Goal: Find specific page/section: Find specific page/section

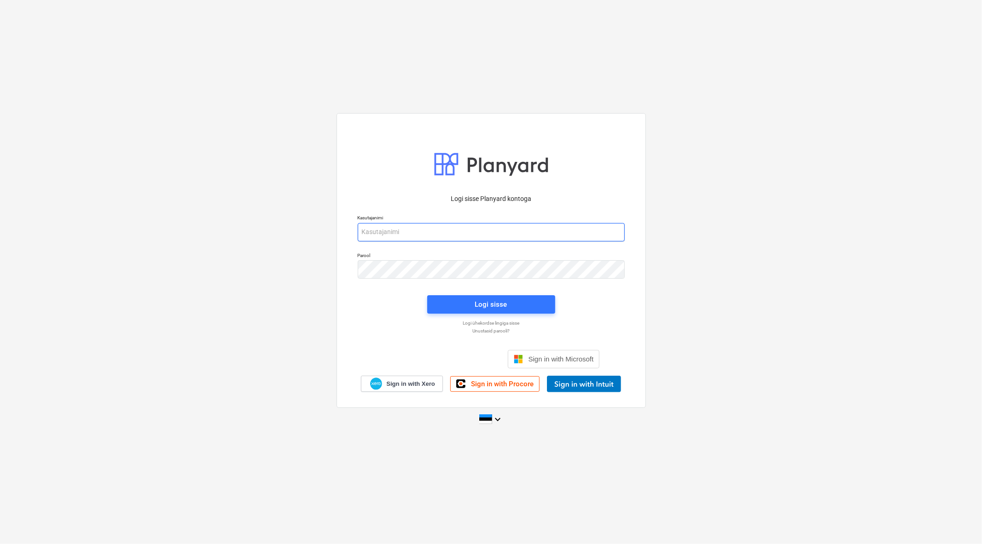
click at [431, 227] on input "email" at bounding box center [491, 232] width 267 height 18
type input "[EMAIL_ADDRESS][DOMAIN_NAME]"
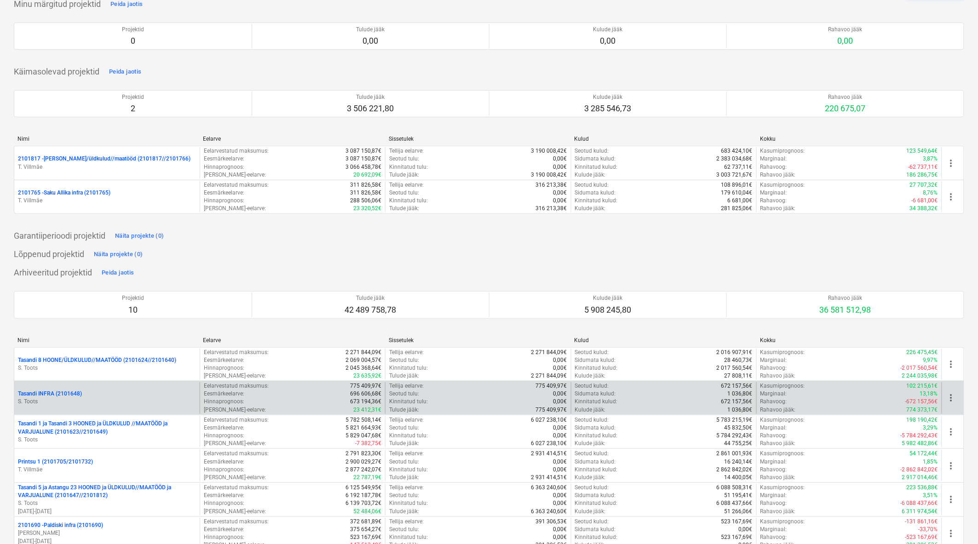
scroll to position [102, 0]
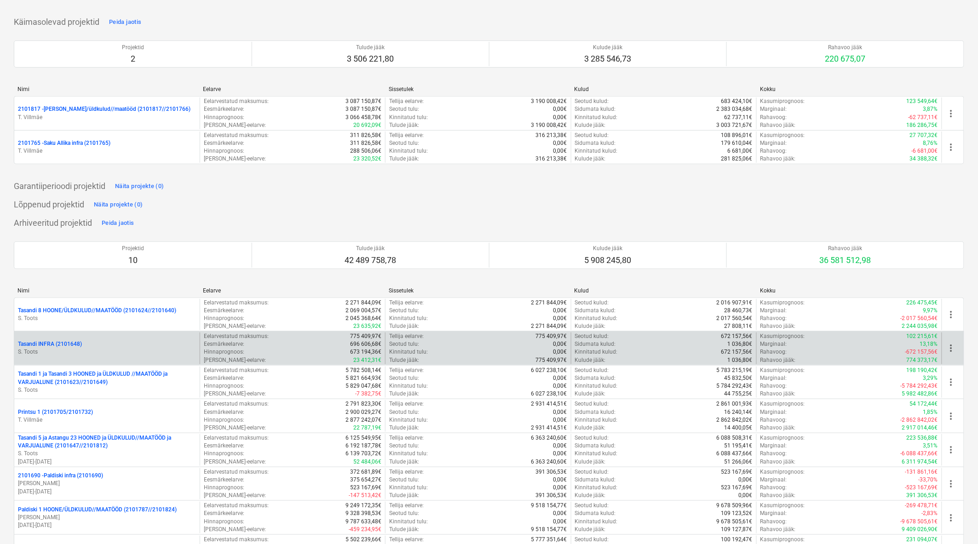
click at [66, 347] on p "Tasandi INFRA (2101648)" at bounding box center [50, 345] width 64 height 8
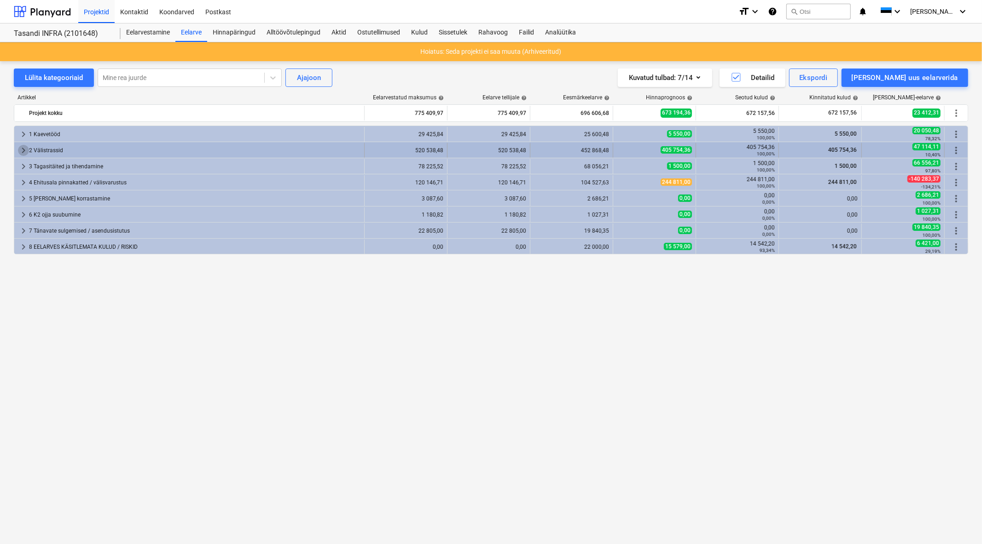
click at [24, 151] on span "keyboard_arrow_right" at bounding box center [23, 150] width 11 height 11
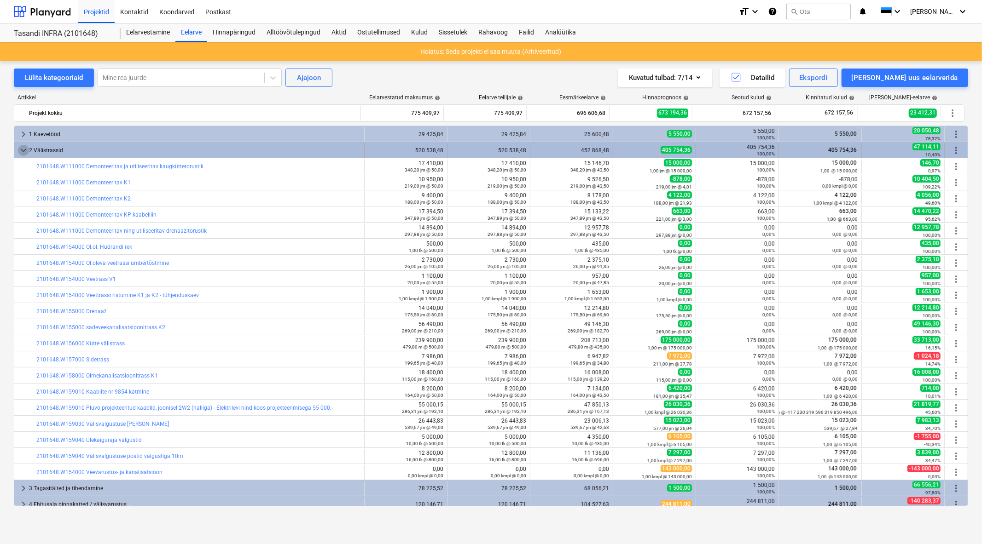
click at [22, 148] on span "keyboard_arrow_down" at bounding box center [23, 150] width 11 height 11
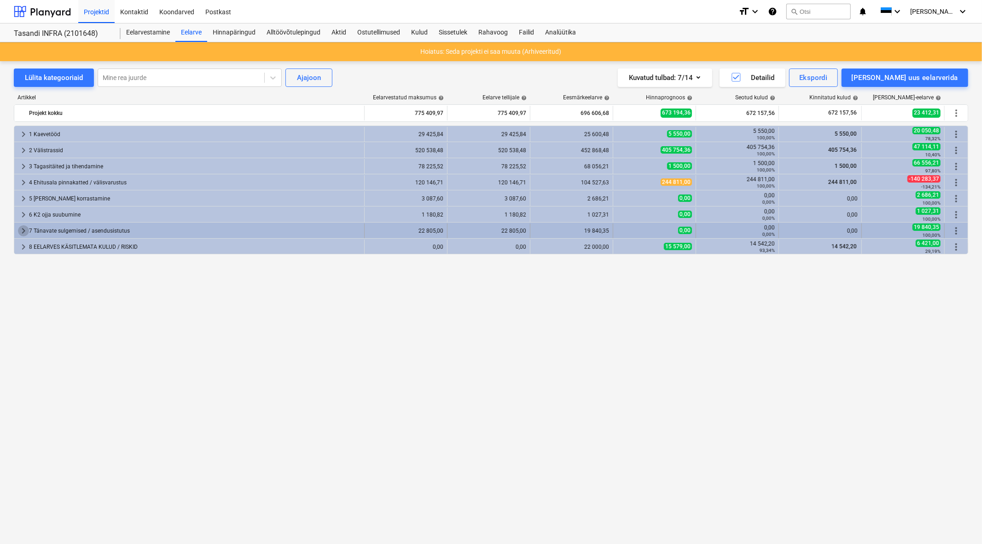
click at [25, 228] on span "keyboard_arrow_right" at bounding box center [23, 231] width 11 height 11
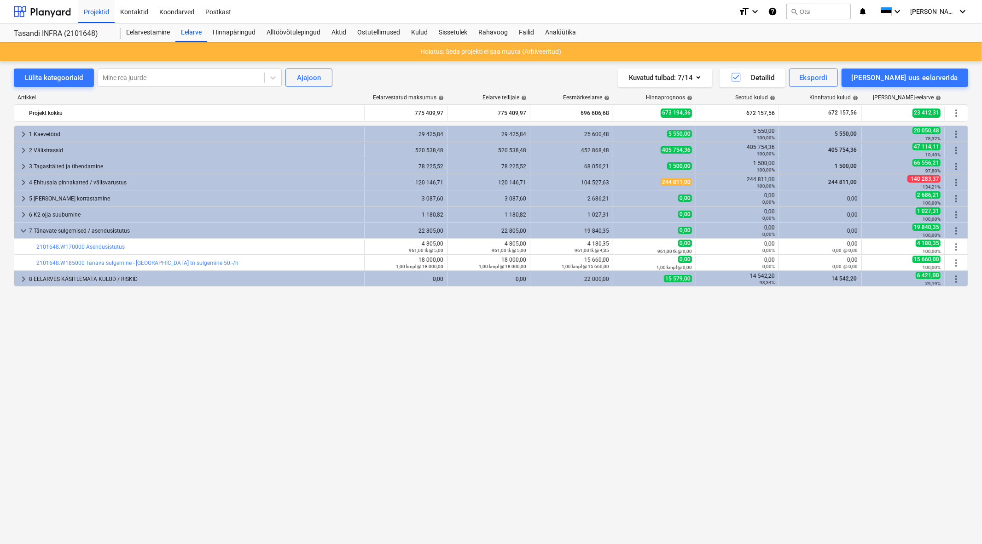
click at [25, 228] on span "keyboard_arrow_down" at bounding box center [23, 231] width 11 height 11
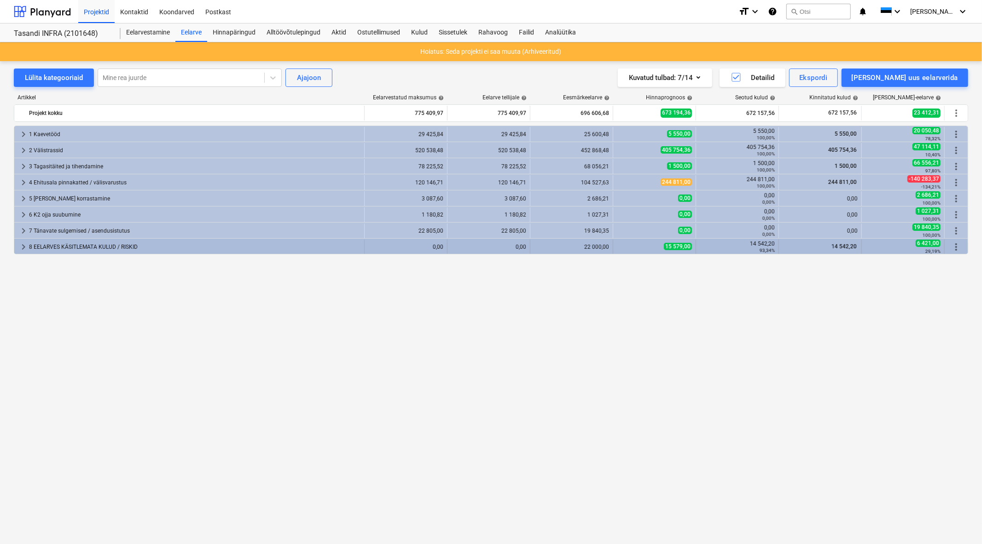
click at [25, 244] on span "keyboard_arrow_right" at bounding box center [23, 247] width 11 height 11
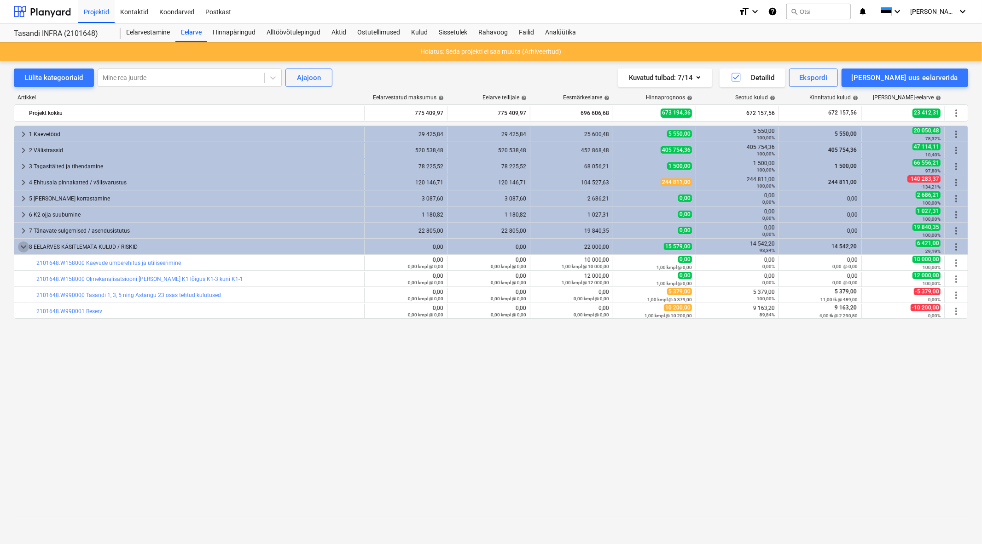
click at [25, 244] on span "keyboard_arrow_down" at bounding box center [23, 247] width 11 height 11
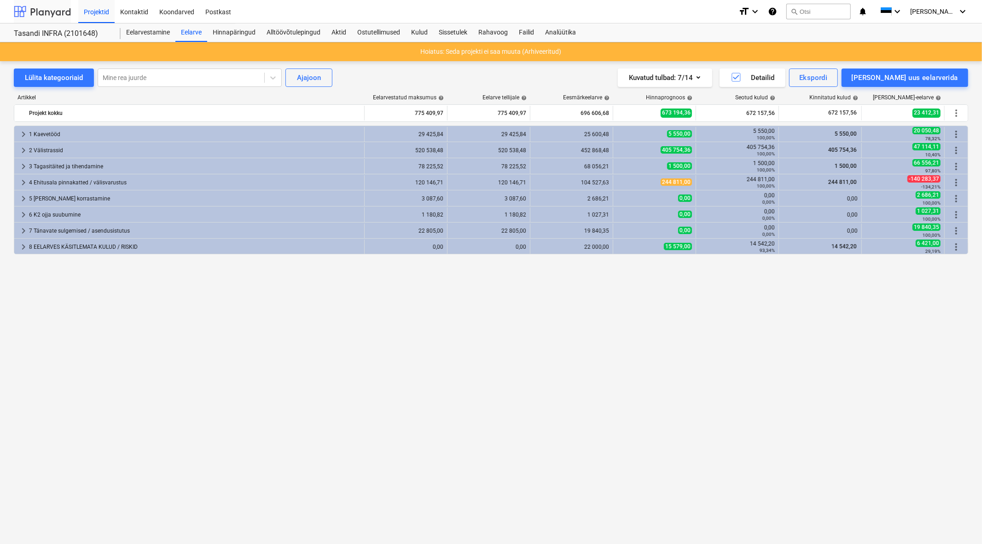
click at [47, 9] on div at bounding box center [42, 11] width 57 height 23
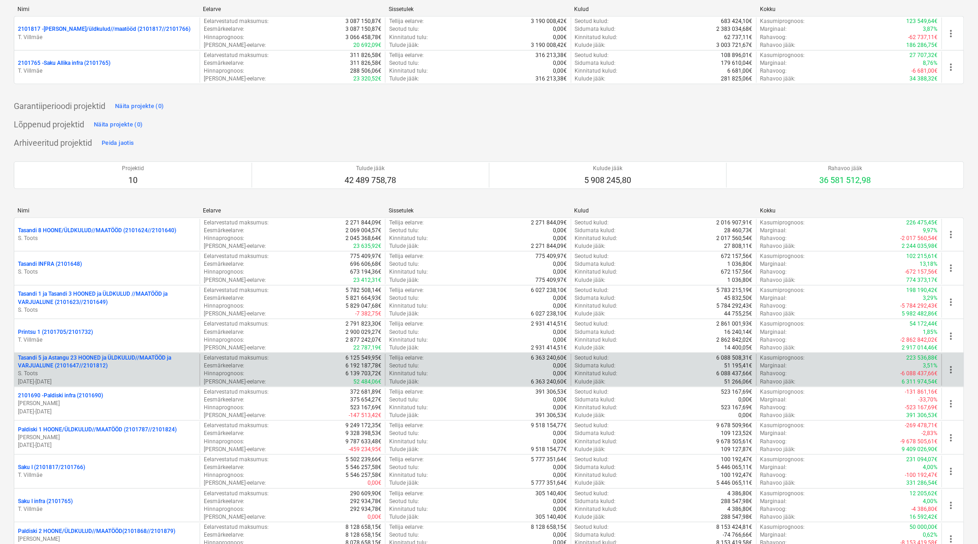
scroll to position [214, 0]
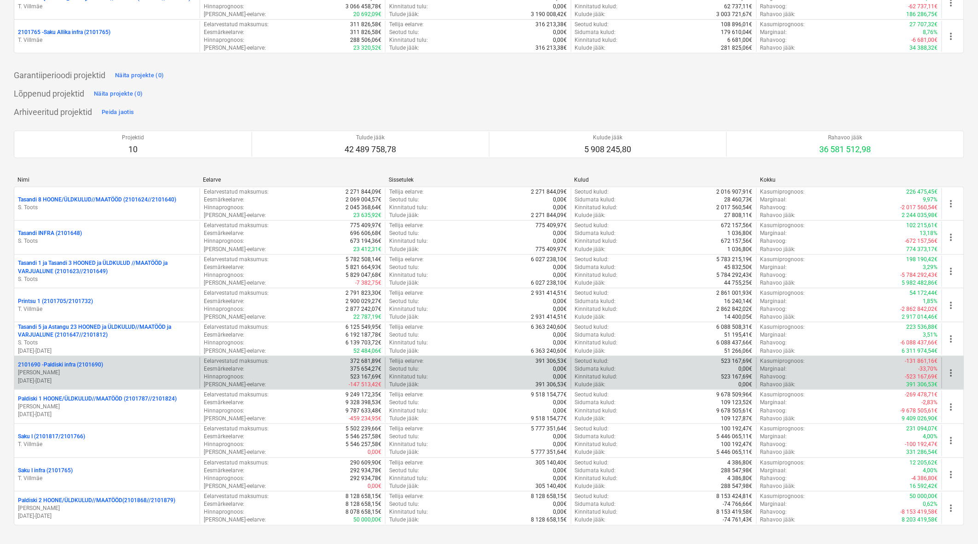
click at [74, 367] on p "2101690 - Paldiski infra (2101690)" at bounding box center [60, 365] width 85 height 8
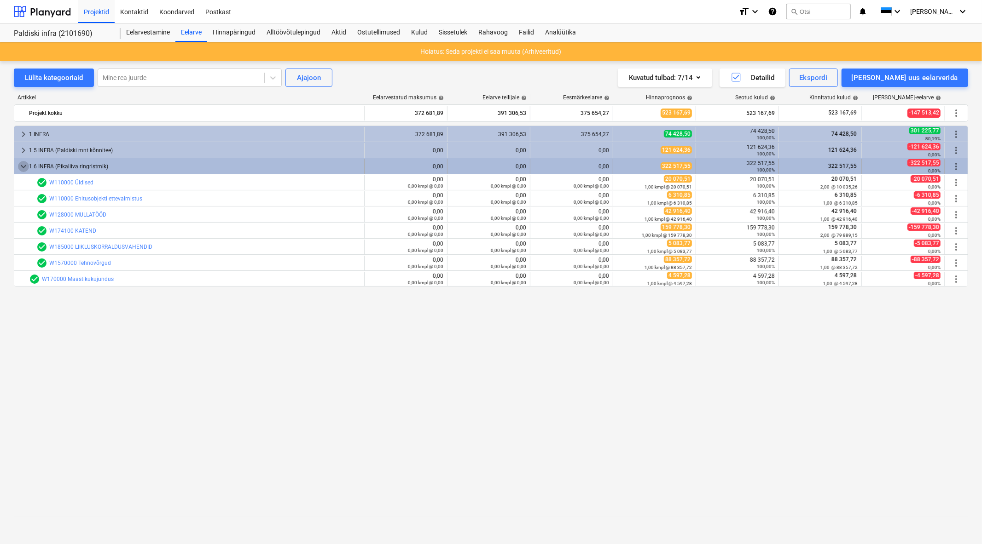
click at [20, 167] on span "keyboard_arrow_down" at bounding box center [23, 166] width 11 height 11
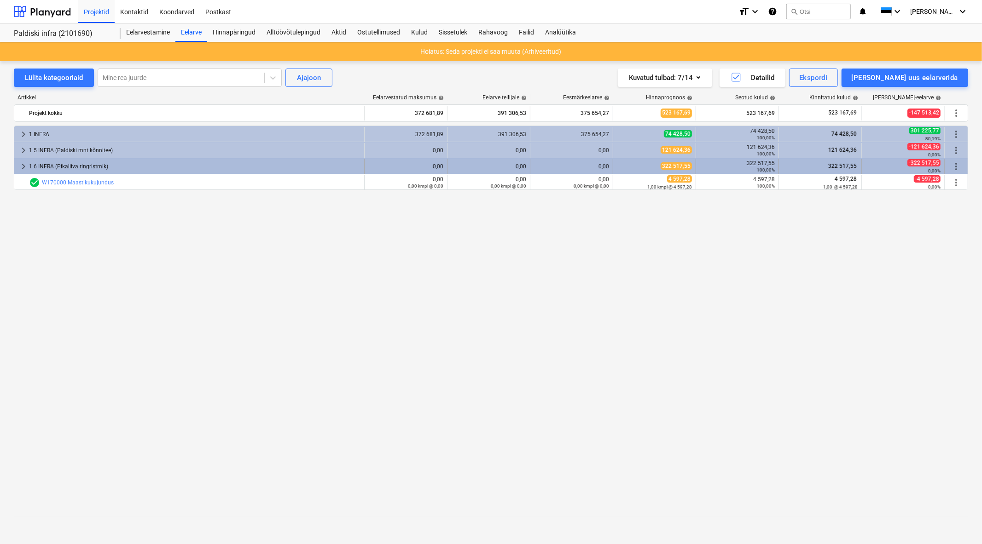
click at [21, 166] on span "keyboard_arrow_right" at bounding box center [23, 166] width 11 height 11
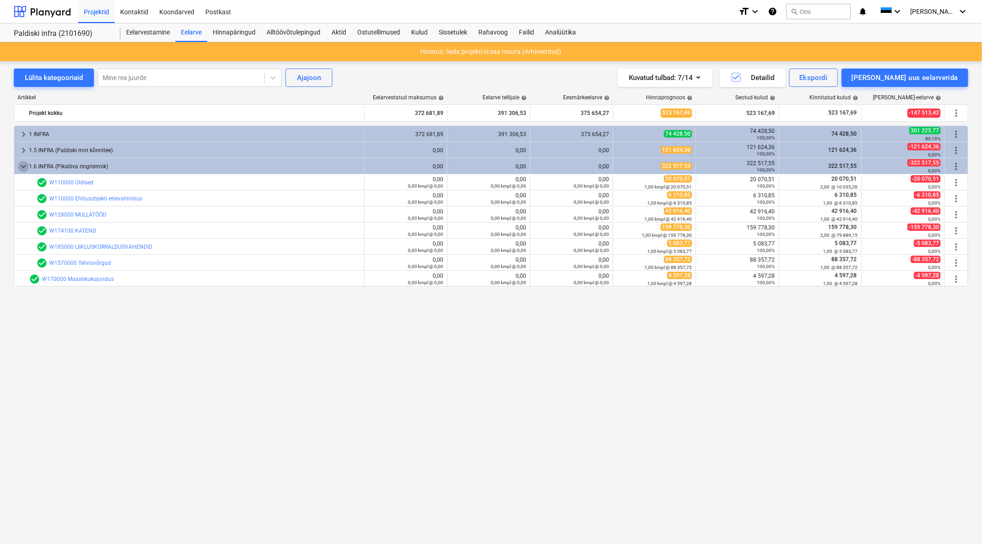
click at [21, 166] on span "keyboard_arrow_down" at bounding box center [23, 166] width 11 height 11
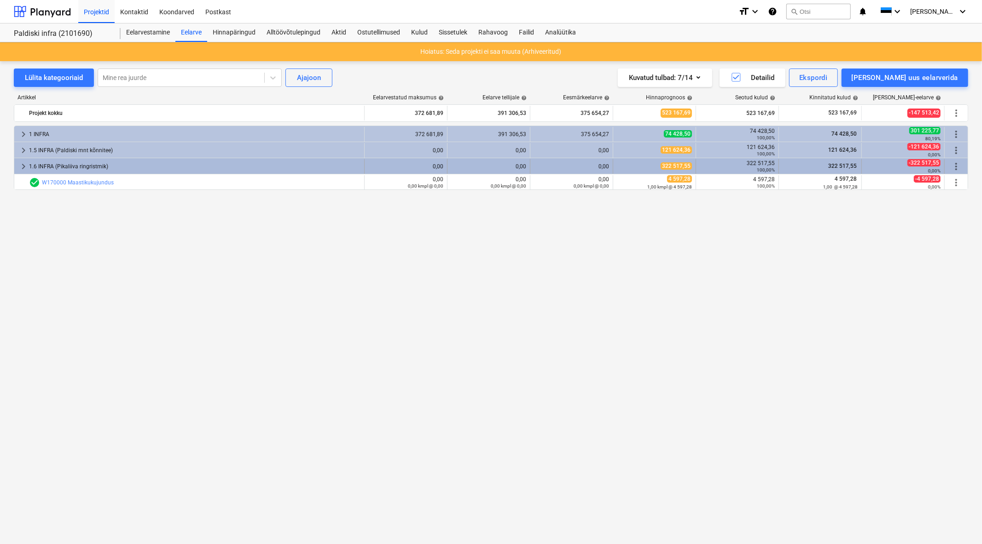
click at [24, 163] on span "keyboard_arrow_right" at bounding box center [23, 166] width 11 height 11
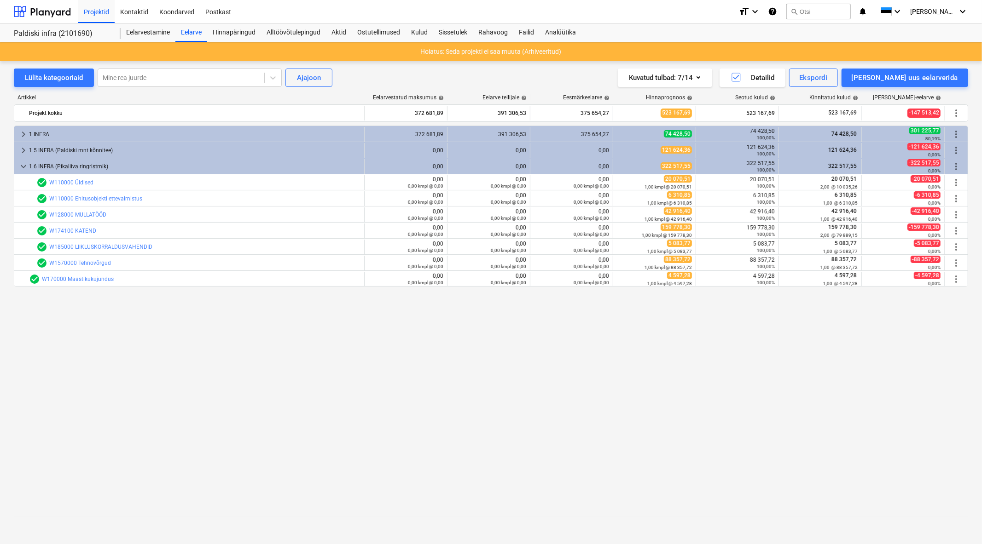
click at [24, 163] on span "keyboard_arrow_down" at bounding box center [23, 166] width 11 height 11
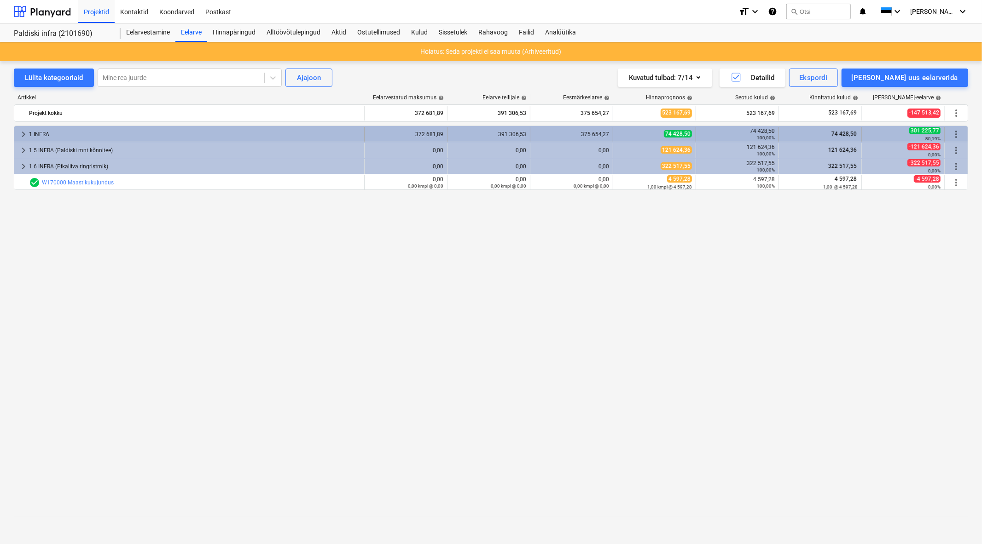
click at [38, 134] on div "1 INFRA" at bounding box center [194, 134] width 331 height 15
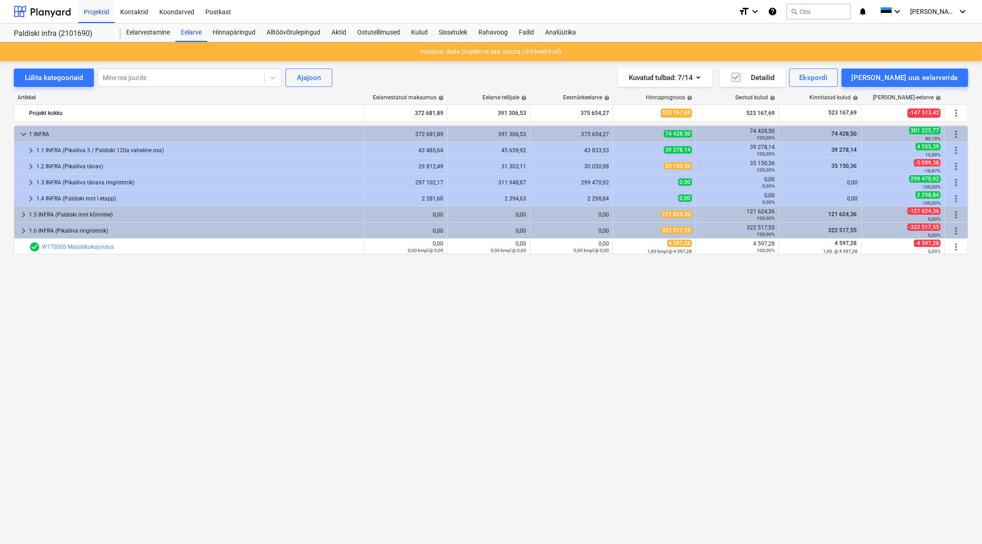
click at [38, 134] on div "1 INFRA" at bounding box center [194, 134] width 331 height 15
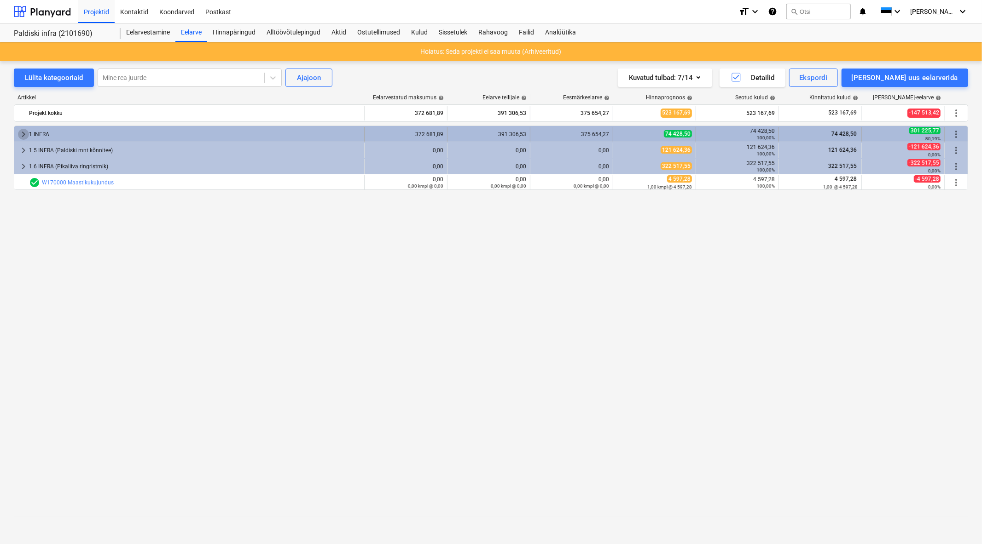
click at [21, 132] on span "keyboard_arrow_right" at bounding box center [23, 134] width 11 height 11
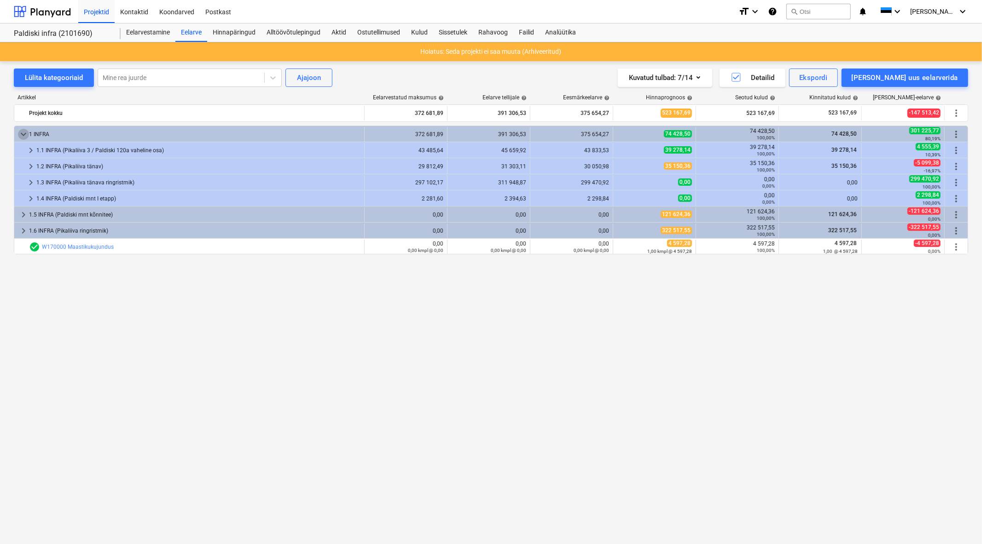
click at [21, 132] on span "keyboard_arrow_down" at bounding box center [23, 134] width 11 height 11
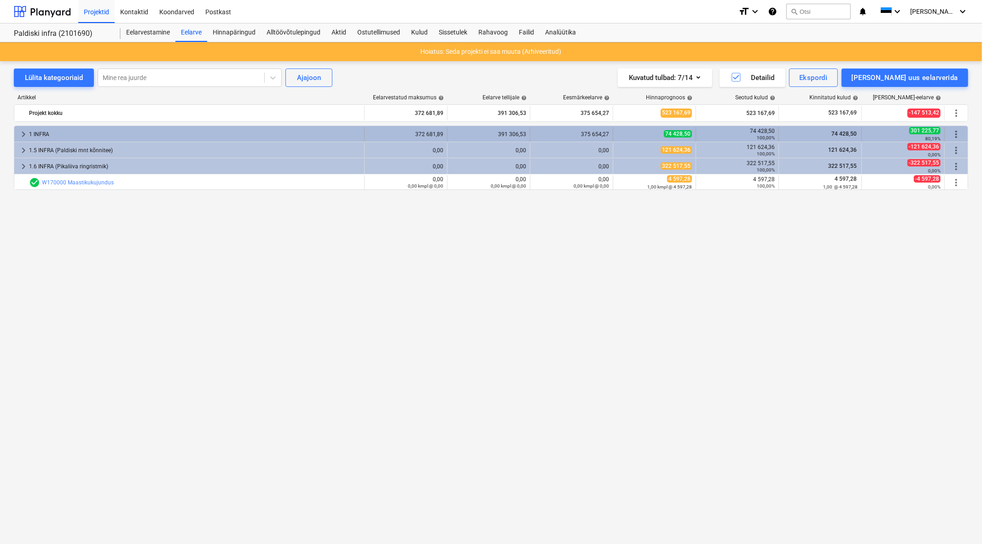
click at [23, 138] on span "keyboard_arrow_right" at bounding box center [23, 134] width 11 height 11
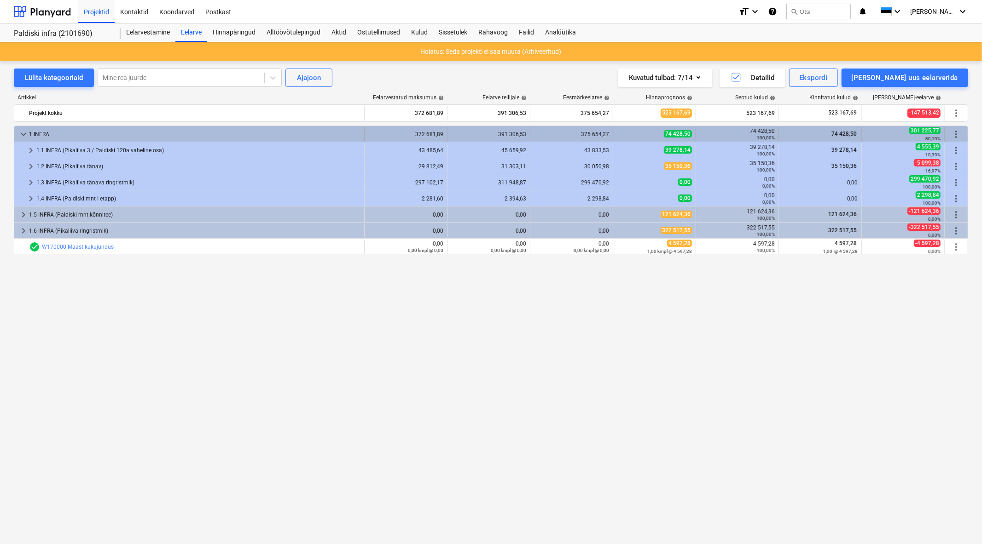
click at [26, 132] on span "keyboard_arrow_down" at bounding box center [23, 134] width 11 height 11
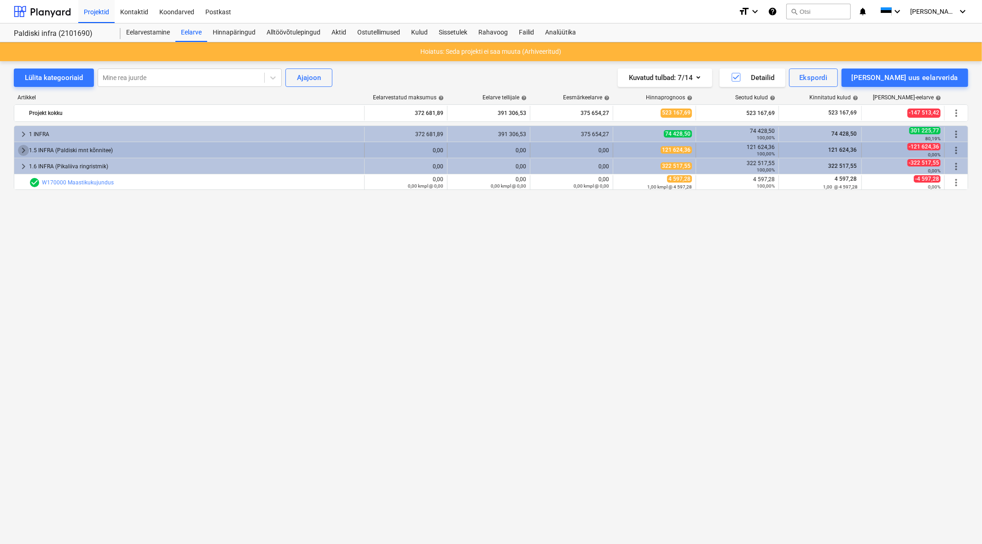
click at [23, 151] on span "keyboard_arrow_right" at bounding box center [23, 150] width 11 height 11
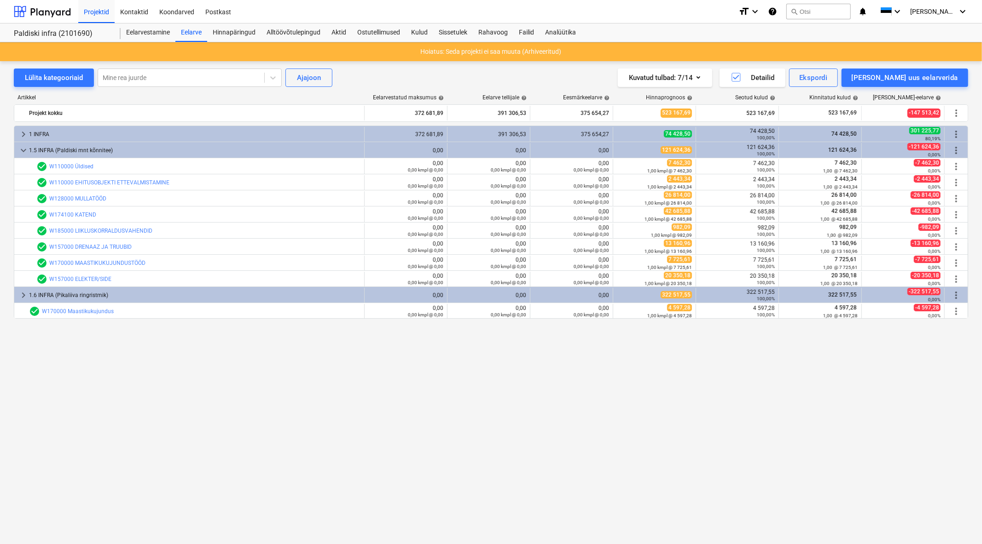
click at [23, 151] on span "keyboard_arrow_down" at bounding box center [23, 150] width 11 height 11
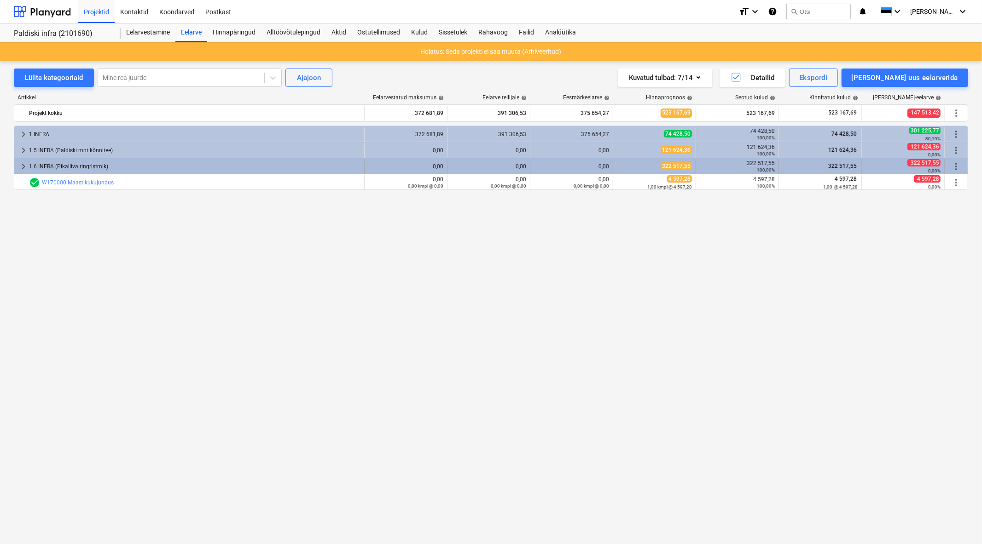
click at [22, 168] on span "keyboard_arrow_right" at bounding box center [23, 166] width 11 height 11
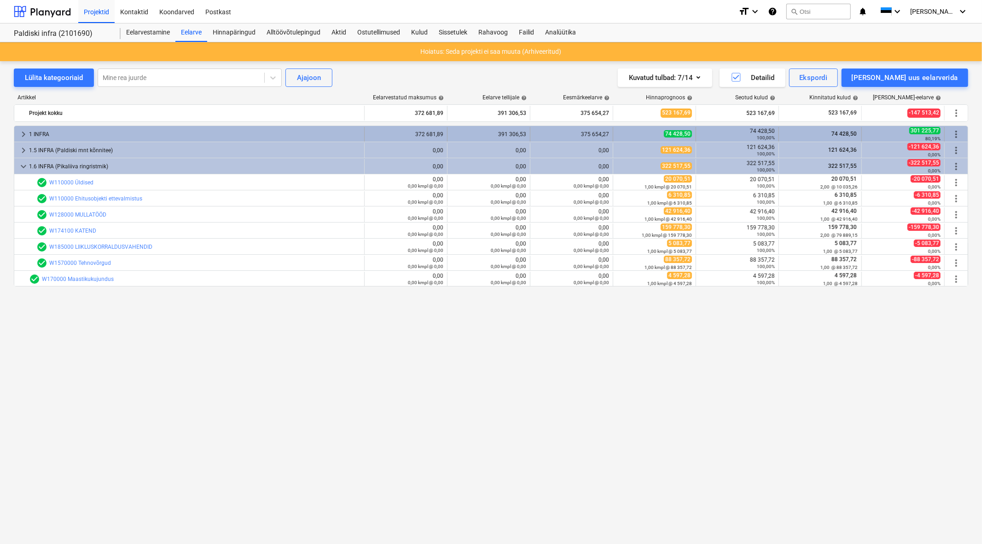
click at [22, 133] on span "keyboard_arrow_right" at bounding box center [23, 134] width 11 height 11
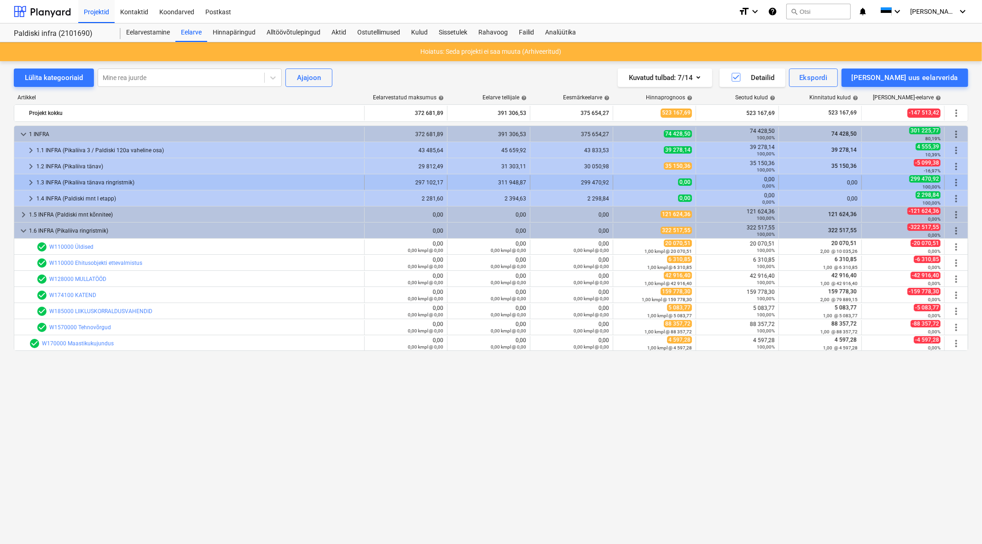
click at [37, 180] on div "1.3 INFRA (Pikaliiva tänava ringristmik)" at bounding box center [198, 182] width 324 height 15
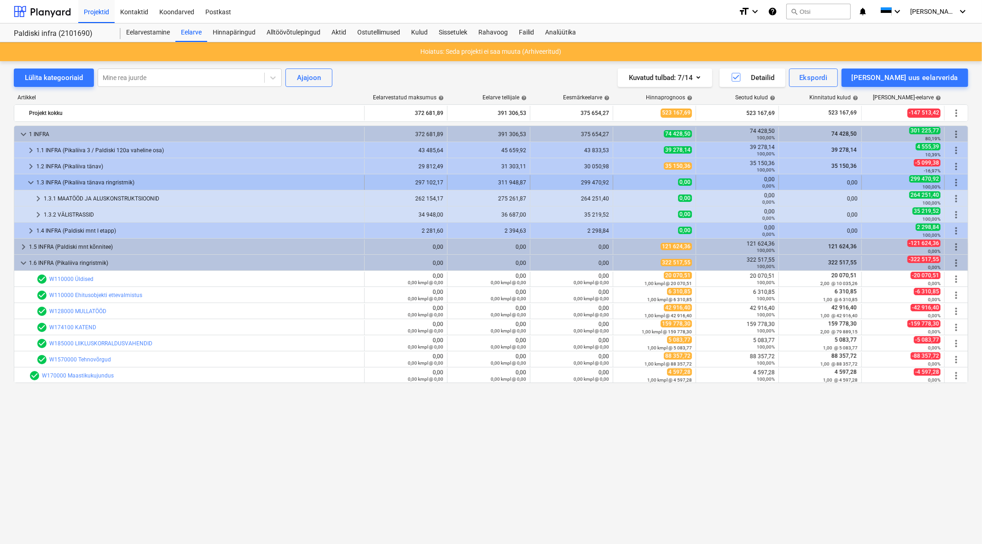
click at [37, 181] on div "1.3 INFRA (Pikaliiva tänava ringristmik)" at bounding box center [198, 182] width 324 height 15
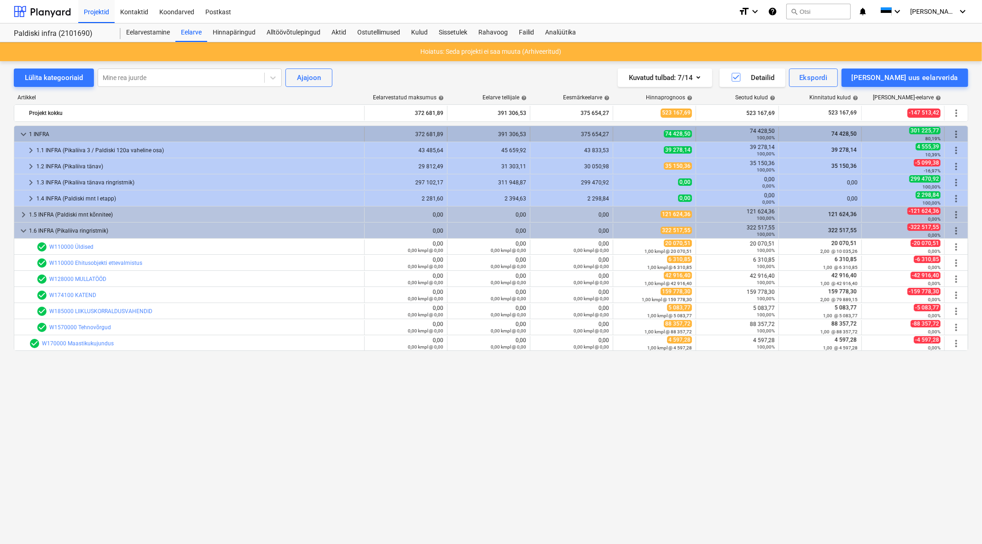
click at [22, 133] on span "keyboard_arrow_down" at bounding box center [23, 134] width 11 height 11
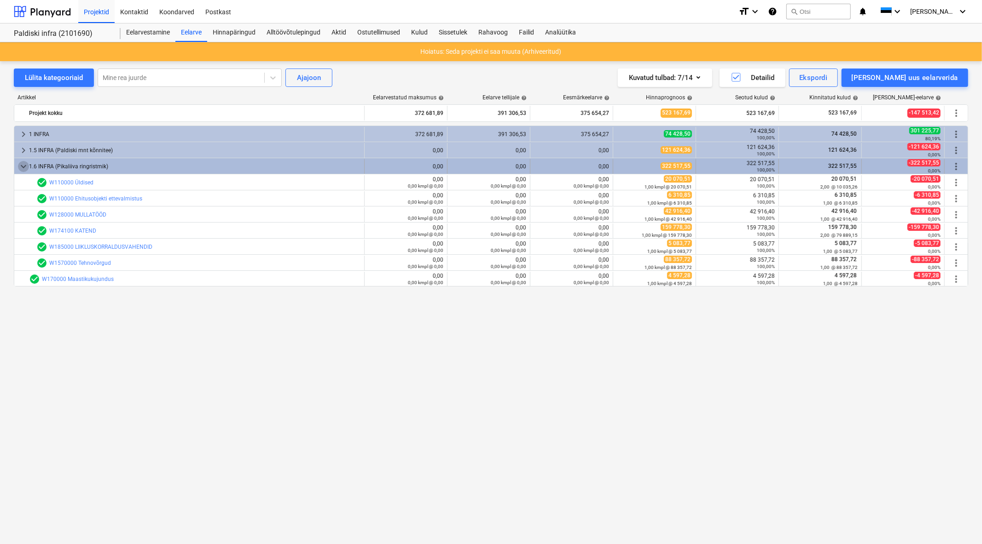
click at [23, 164] on span "keyboard_arrow_down" at bounding box center [23, 166] width 11 height 11
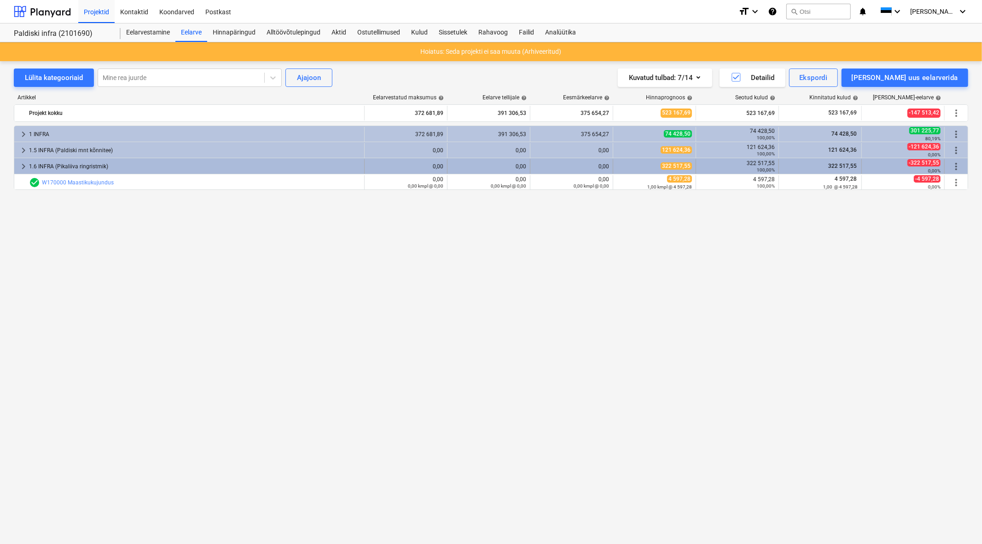
click at [19, 163] on span "keyboard_arrow_right" at bounding box center [23, 166] width 11 height 11
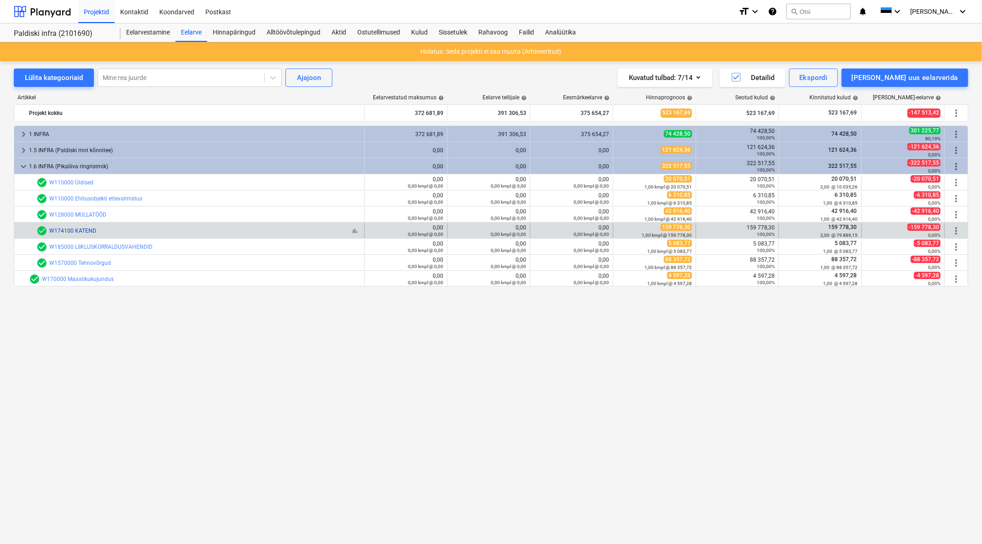
click at [77, 232] on link "W174100 KATEND" at bounding box center [72, 231] width 47 height 6
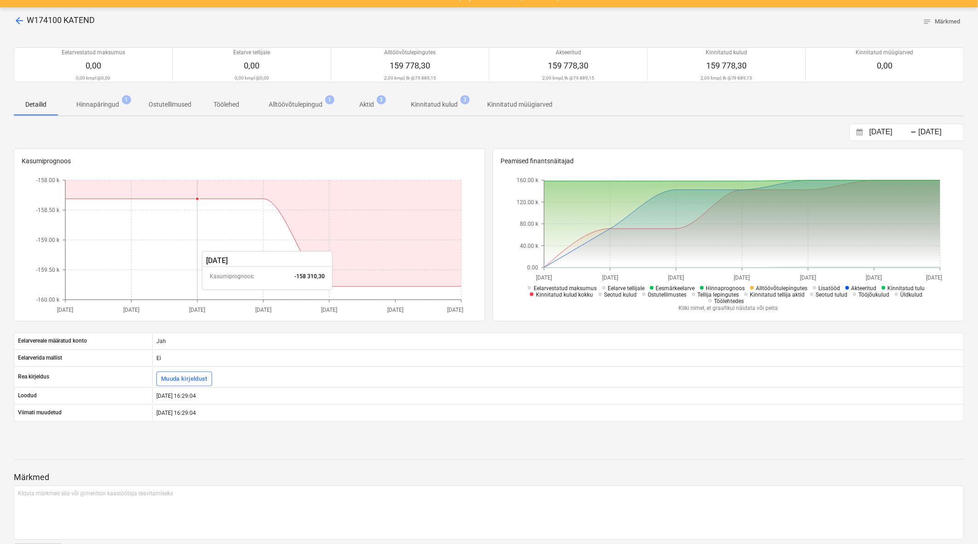
scroll to position [86, 0]
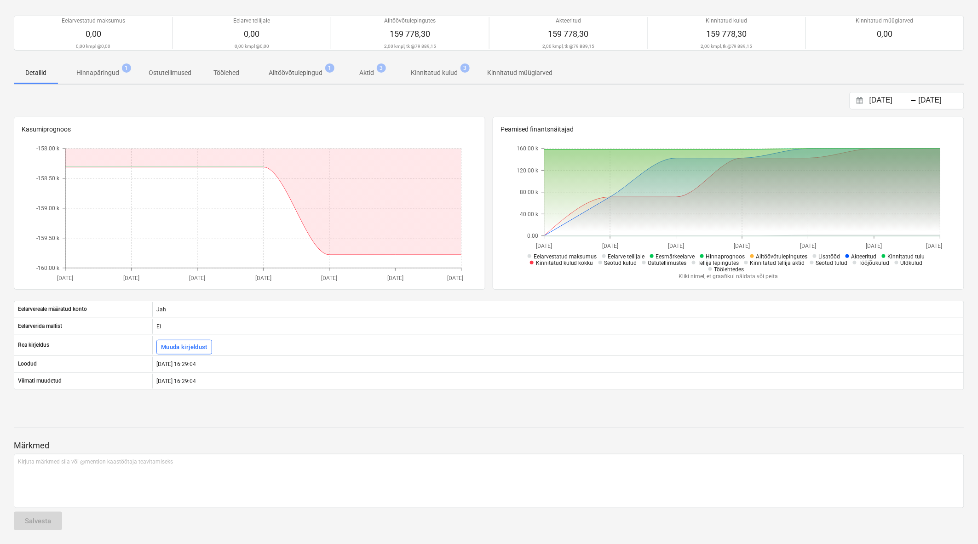
click at [376, 71] on span "Aktid 3" at bounding box center [366, 73] width 29 height 10
